Goal: Ask a question: Seek information or help from site administrators or community

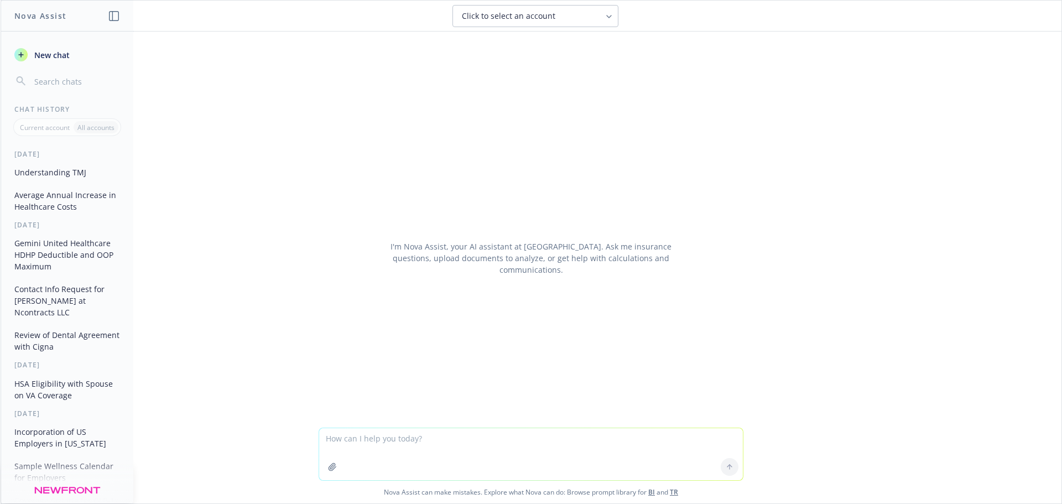
click at [406, 436] on textarea at bounding box center [531, 454] width 424 height 52
type textarea "What is the Specialty Split Fill program offered by Premera?"
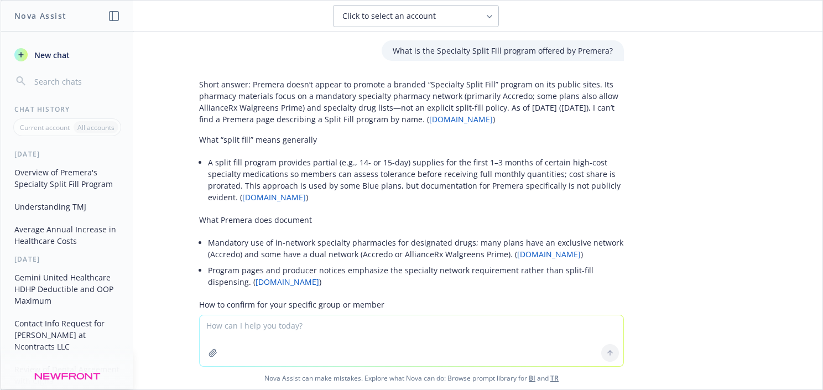
click at [59, 216] on div "Overview of Premera's Specialty Split Fill Program Understanding TMJ Average An…" at bounding box center [67, 206] width 132 height 87
click at [60, 215] on button "Understanding TMJ" at bounding box center [67, 207] width 115 height 18
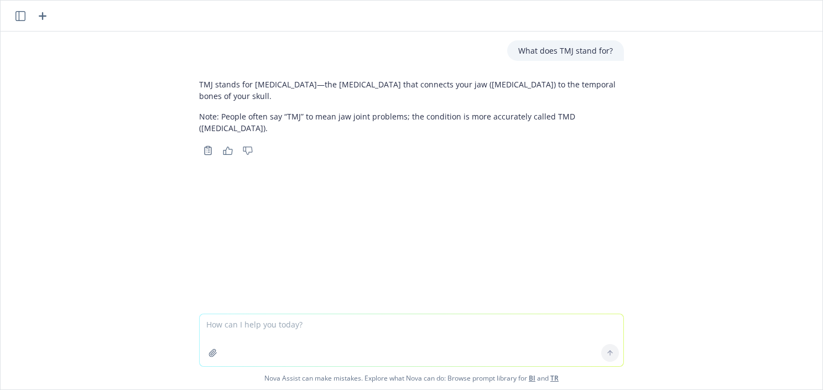
click at [288, 81] on p "TMJ stands for [MEDICAL_DATA]—the [MEDICAL_DATA] that connects your jaw ([MEDIC…" at bounding box center [411, 90] width 425 height 23
copy p "temporomandibular"
